Goal: Information Seeking & Learning: Learn about a topic

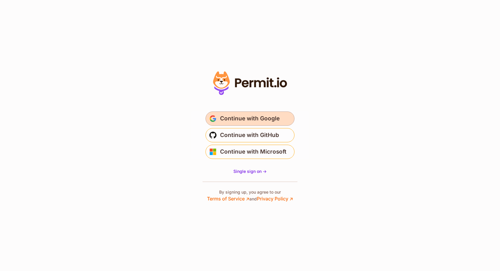
click at [258, 120] on span "Continue with Google" at bounding box center [250, 118] width 60 height 9
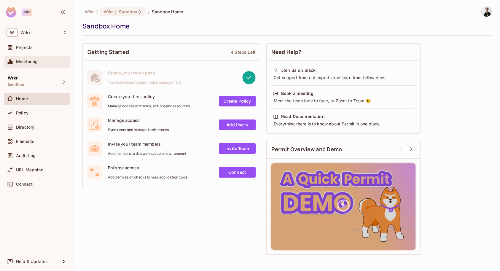
click at [37, 63] on span "Monitoring" at bounding box center [27, 61] width 22 height 5
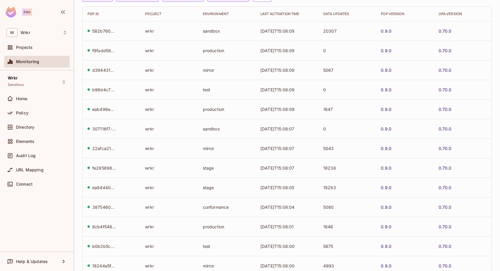
scroll to position [127, 0]
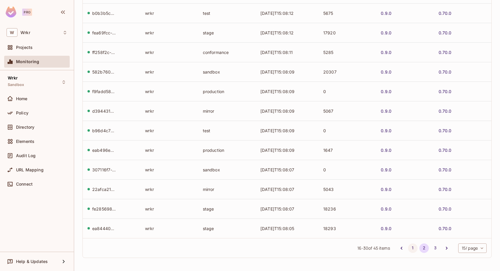
click at [408, 248] on button "1" at bounding box center [412, 248] width 9 height 9
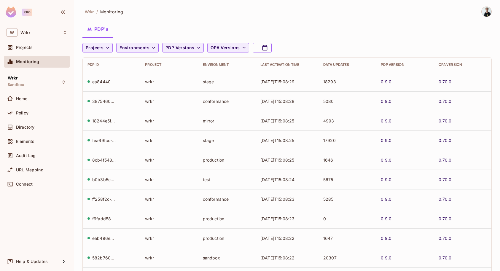
scroll to position [1, 0]
click at [444, 79] on link "0.70.0" at bounding box center [445, 81] width 13 height 6
click at [27, 155] on span "Audit Log" at bounding box center [26, 155] width 20 height 5
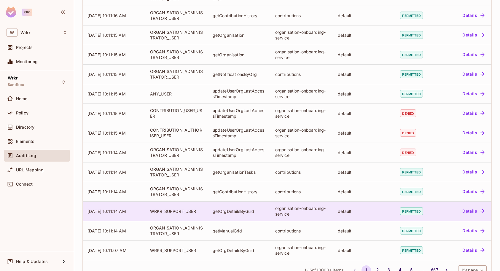
scroll to position [120, 0]
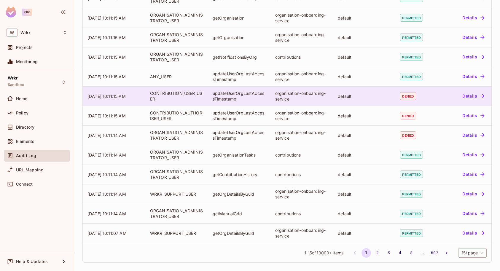
click at [466, 96] on button "Details" at bounding box center [473, 95] width 27 height 9
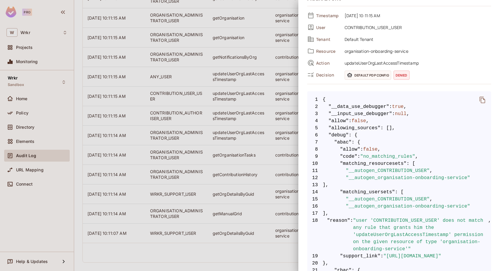
scroll to position [0, 0]
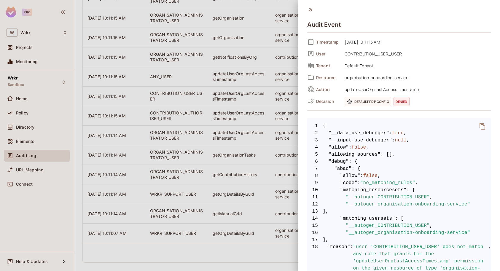
click at [310, 11] on icon at bounding box center [310, 10] width 7 height 7
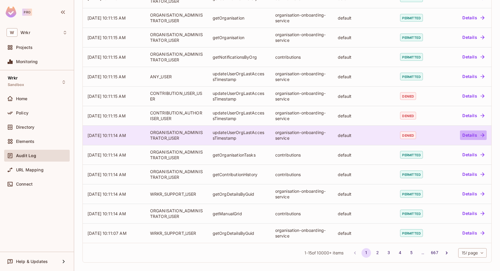
click at [470, 139] on button "Details" at bounding box center [473, 135] width 27 height 9
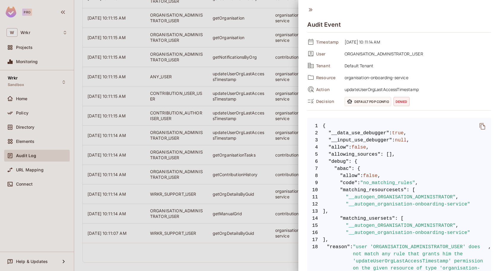
click at [311, 10] on icon at bounding box center [310, 10] width 7 height 7
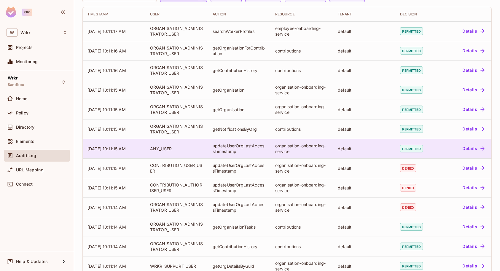
scroll to position [48, 0]
click at [468, 149] on button "Details" at bounding box center [473, 148] width 27 height 9
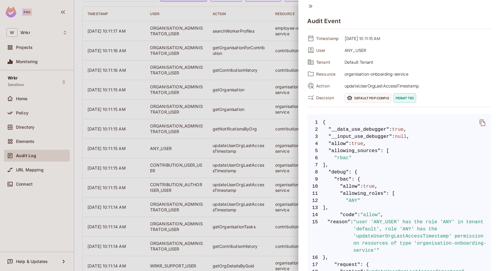
scroll to position [0, 0]
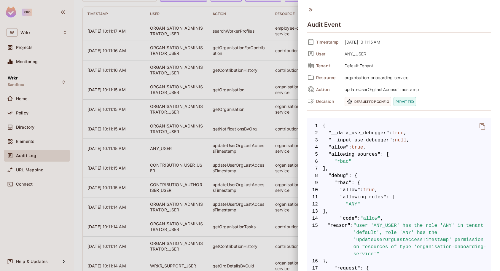
click at [312, 10] on icon at bounding box center [311, 9] width 4 height 3
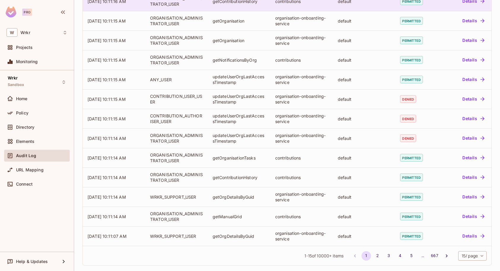
scroll to position [120, 0]
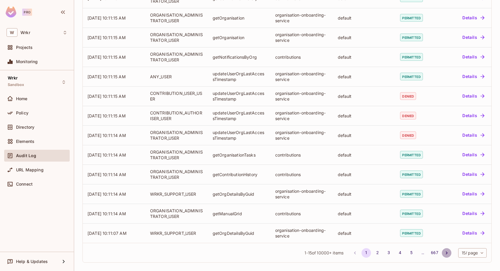
click at [444, 254] on icon "Go to next page" at bounding box center [447, 253] width 6 height 6
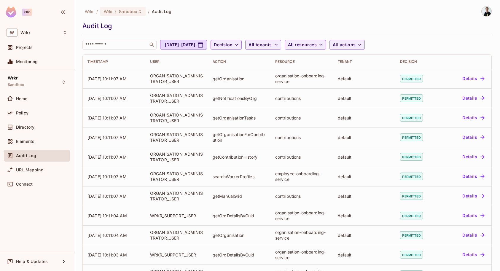
scroll to position [0, 0]
click at [19, 171] on span "URL Mapping" at bounding box center [30, 170] width 28 height 5
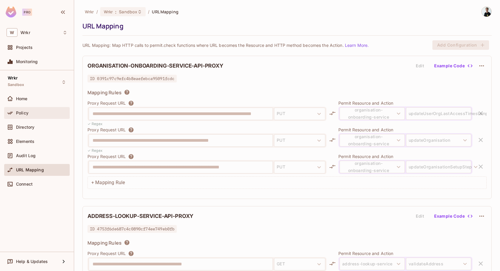
click at [29, 112] on div "Policy" at bounding box center [41, 113] width 51 height 5
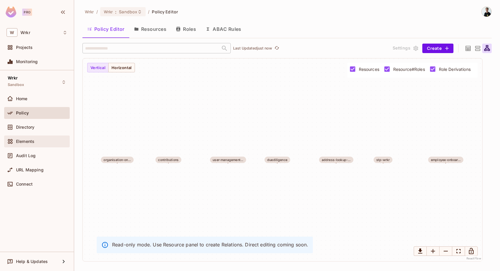
click at [23, 137] on div "Elements" at bounding box center [37, 142] width 66 height 12
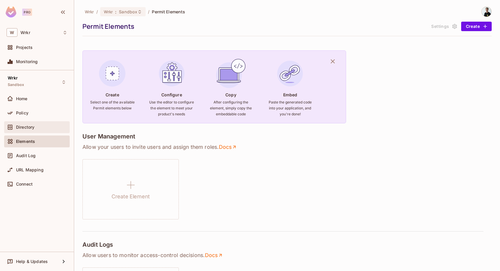
click at [24, 127] on span "Directory" at bounding box center [25, 127] width 18 height 5
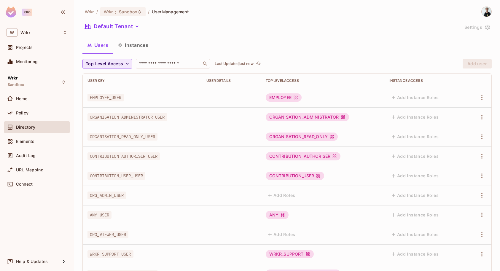
click at [126, 66] on icon "button" at bounding box center [127, 64] width 6 height 6
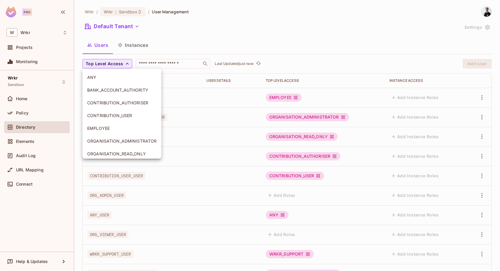
click at [126, 65] on div at bounding box center [250, 135] width 500 height 271
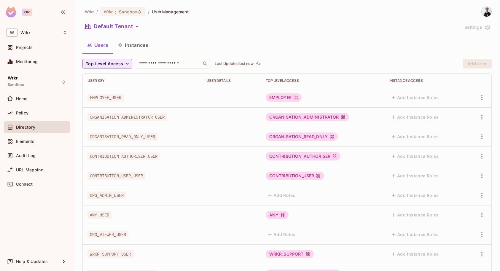
click at [135, 46] on button "Instances" at bounding box center [133, 45] width 40 height 15
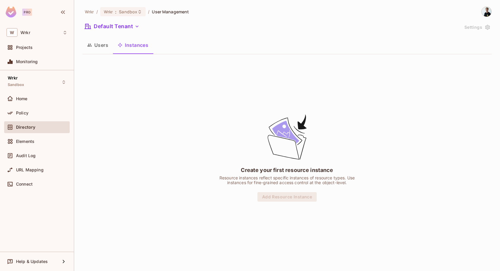
click at [97, 44] on button "Users" at bounding box center [98, 45] width 31 height 15
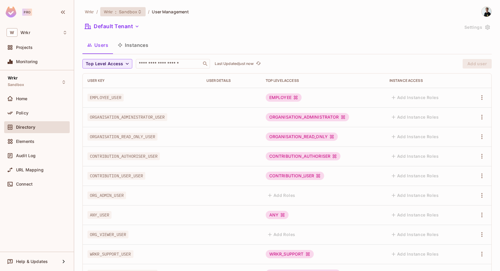
click at [143, 12] on div "Wrkr : Sandbox" at bounding box center [123, 11] width 46 height 9
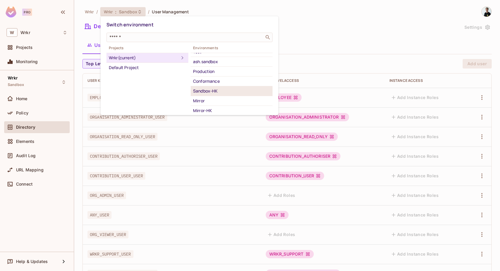
scroll to position [64, 0]
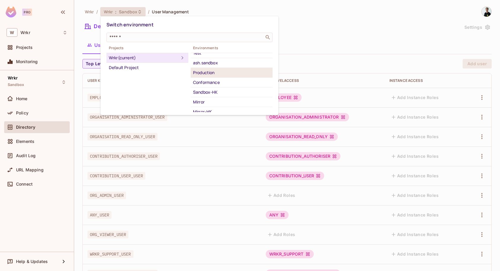
click at [216, 74] on div "Production" at bounding box center [231, 72] width 77 height 7
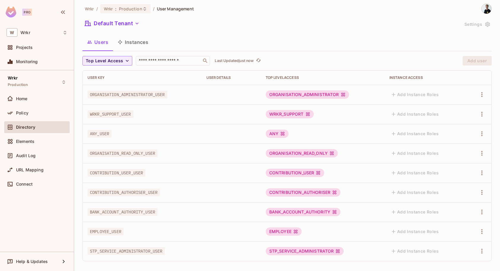
scroll to position [6, 0]
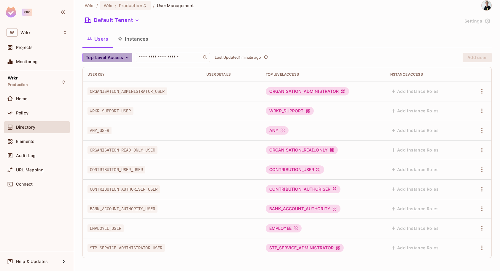
click at [129, 59] on icon "button" at bounding box center [127, 58] width 6 height 6
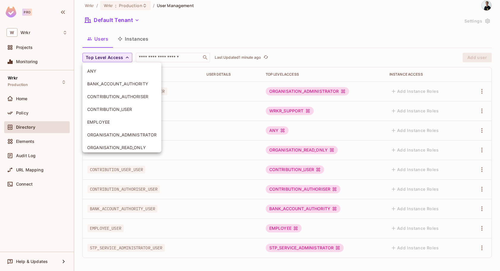
click at [129, 58] on div at bounding box center [250, 135] width 500 height 271
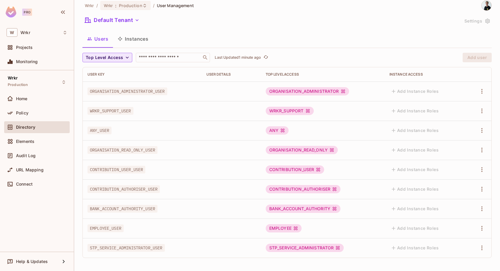
click at [143, 37] on button "Instances" at bounding box center [133, 38] width 40 height 15
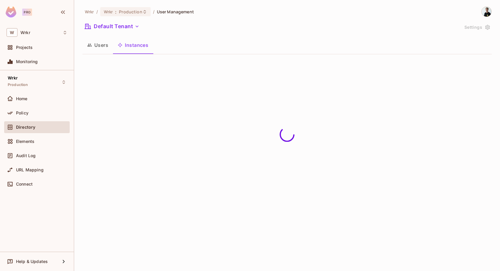
click at [101, 46] on button "Users" at bounding box center [98, 45] width 31 height 15
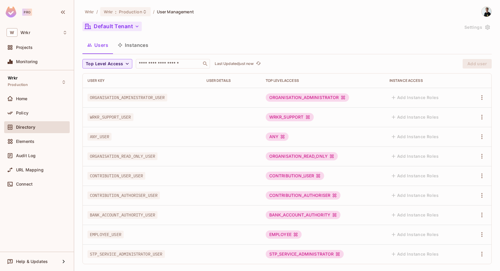
click at [136, 26] on icon "button" at bounding box center [137, 26] width 6 height 6
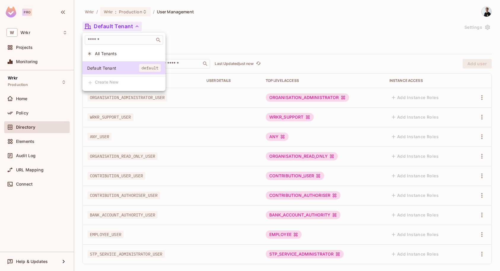
click at [136, 26] on div at bounding box center [250, 135] width 500 height 271
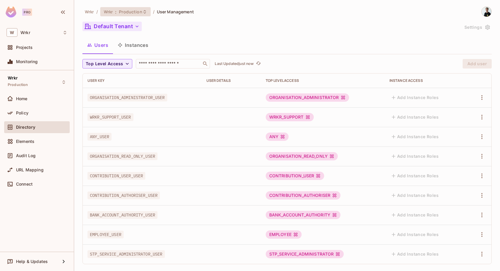
click at [146, 12] on icon at bounding box center [144, 11] width 5 height 5
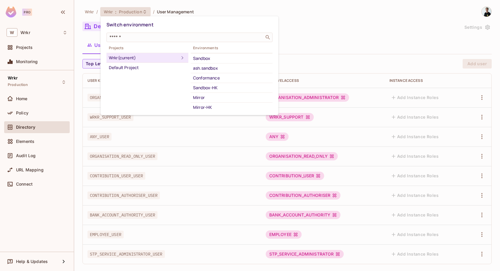
scroll to position [67, 0]
click at [213, 78] on div "Conformance" at bounding box center [231, 79] width 77 height 7
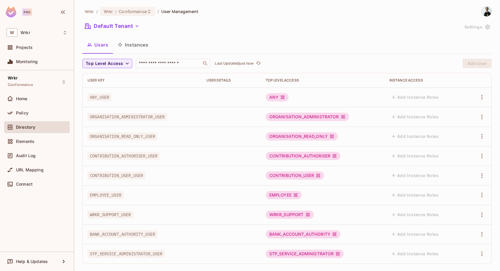
scroll to position [0, 0]
click at [24, 155] on span "Audit Log" at bounding box center [26, 155] width 20 height 5
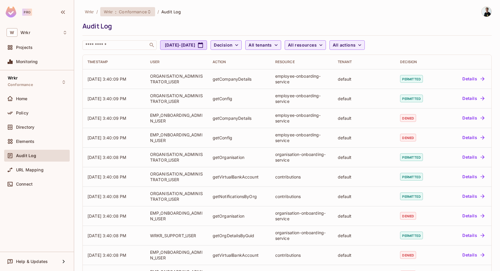
click at [152, 11] on icon at bounding box center [149, 11] width 5 height 5
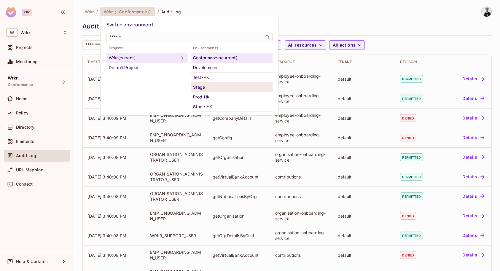
click at [206, 88] on div "Stage" at bounding box center [231, 87] width 77 height 7
